Goal: Transaction & Acquisition: Book appointment/travel/reservation

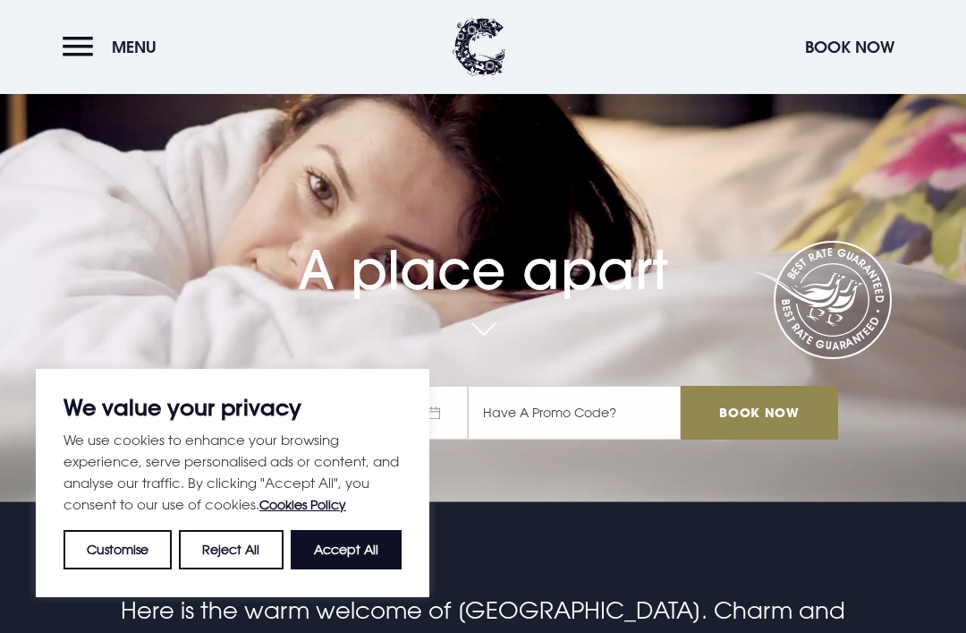
scroll to position [149, 0]
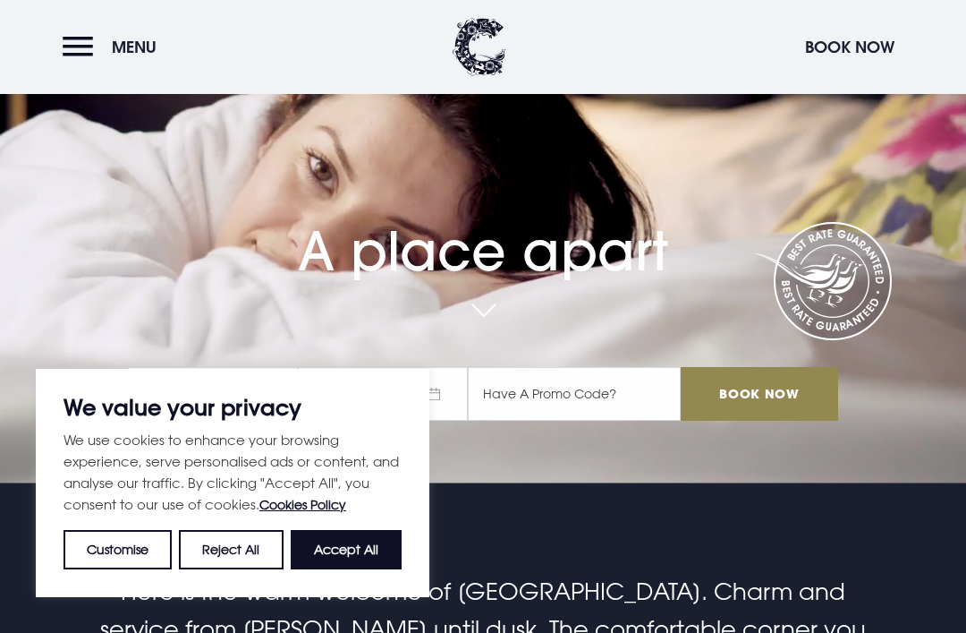
click at [378, 569] on button "Accept All" at bounding box center [346, 549] width 111 height 39
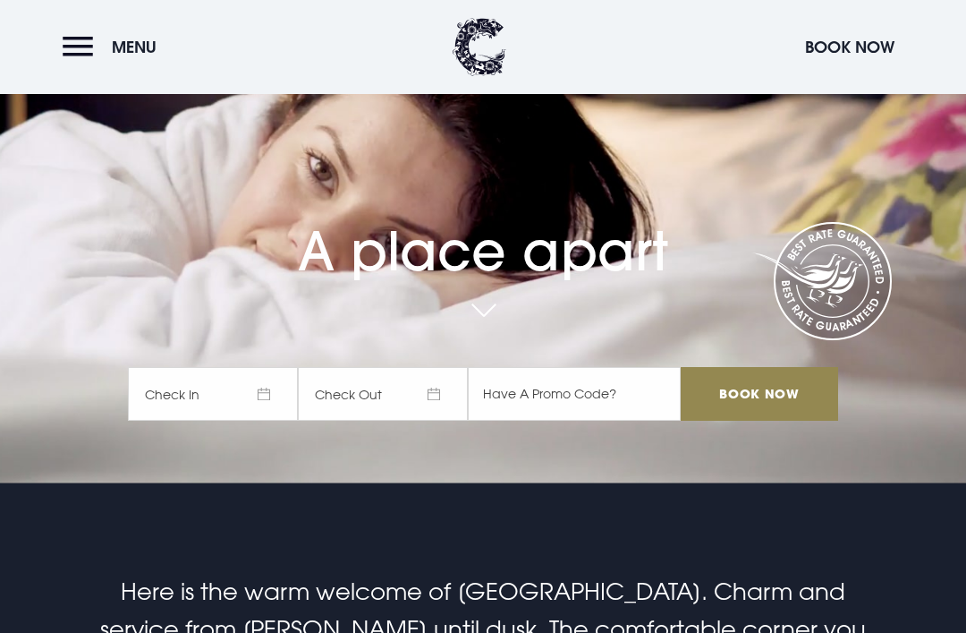
checkbox input "true"
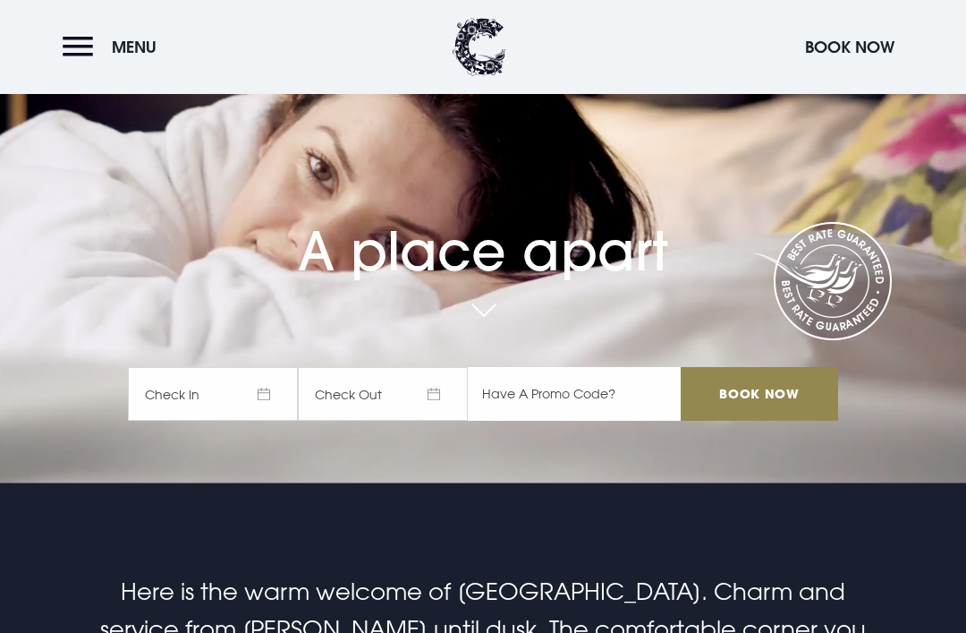
click at [591, 421] on input "text" at bounding box center [574, 394] width 213 height 54
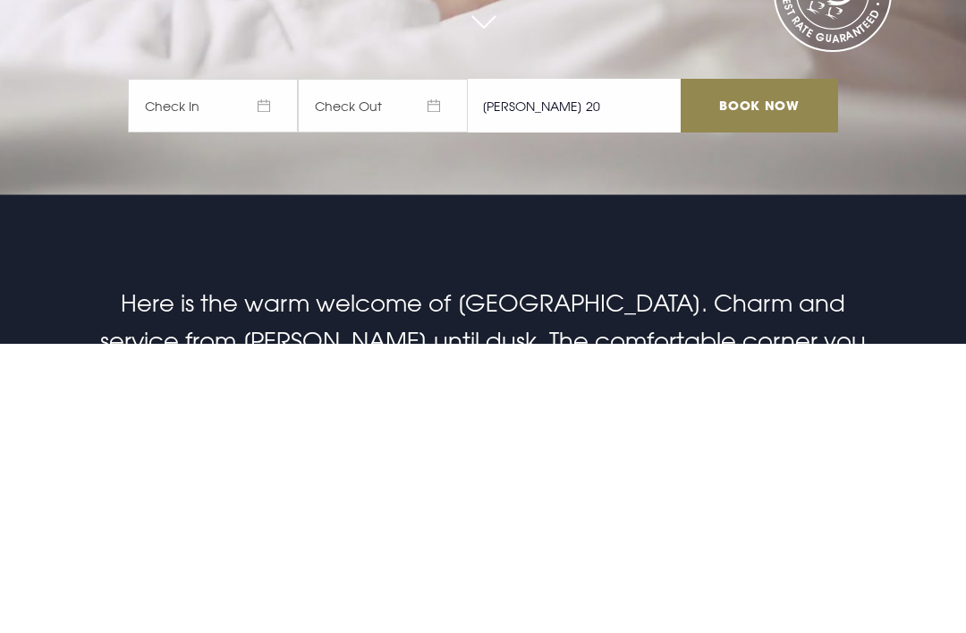
type input "Rory 20"
click at [247, 368] on span "Check In" at bounding box center [213, 395] width 170 height 54
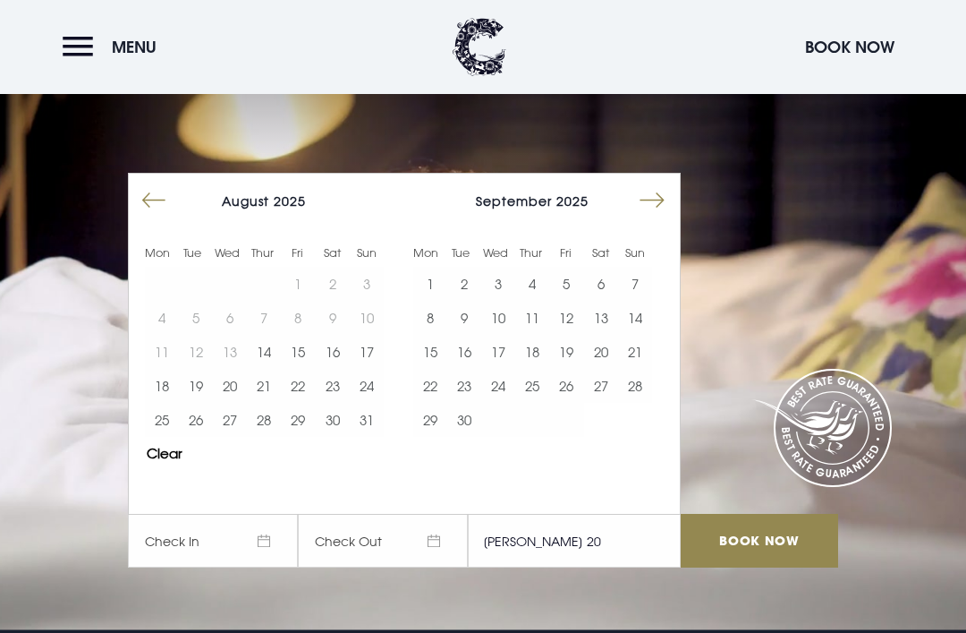
scroll to position [0, 0]
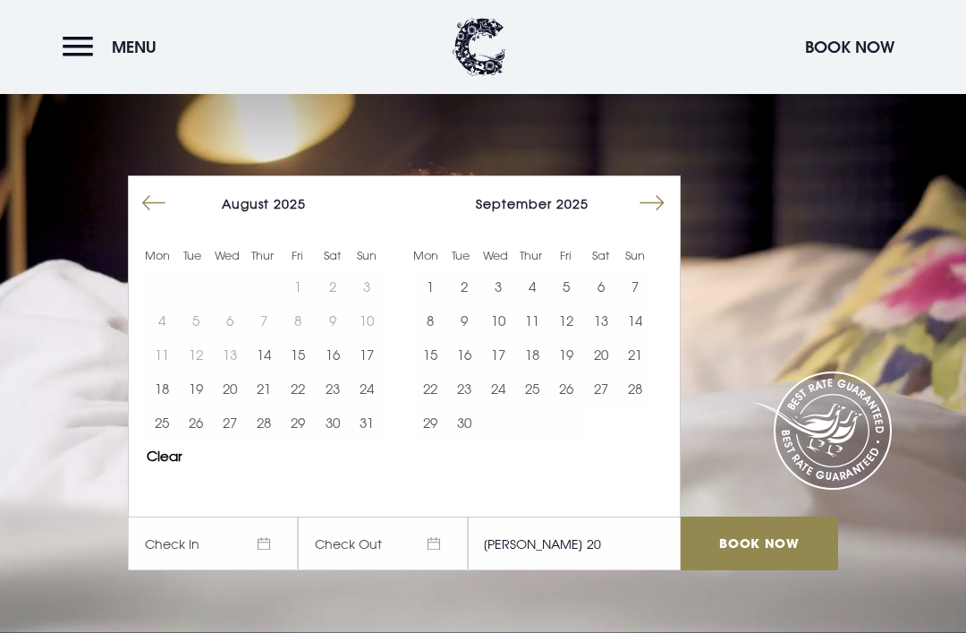
click at [607, 371] on button "20" at bounding box center [601, 354] width 34 height 34
click at [441, 405] on button "22" at bounding box center [430, 388] width 34 height 34
click at [655, 220] on button "Move forward to switch to the next month." at bounding box center [652, 203] width 34 height 34
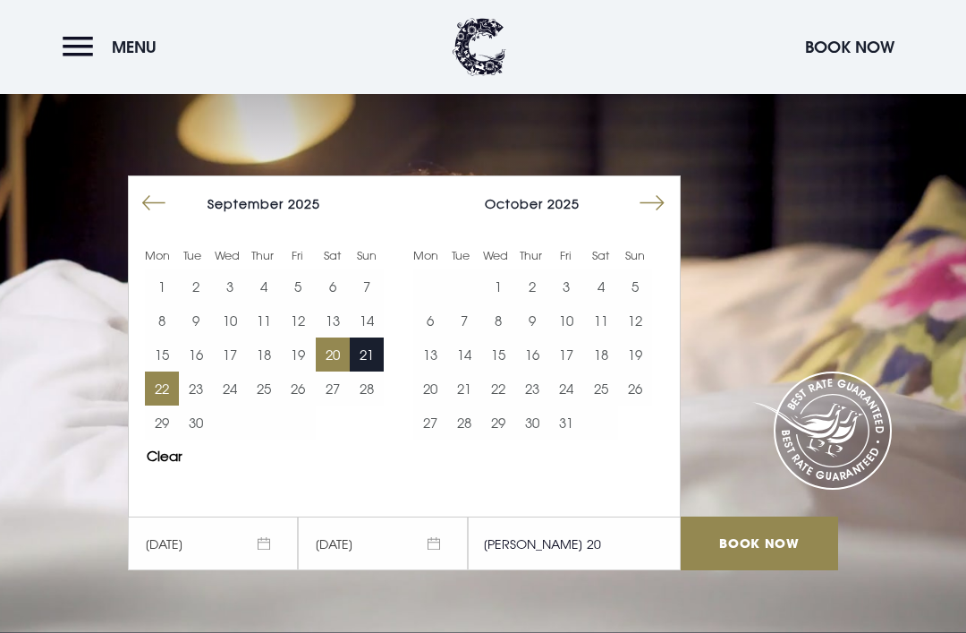
click at [728, 570] on input "Book Now" at bounding box center [759, 543] width 157 height 54
